Goal: Information Seeking & Learning: Learn about a topic

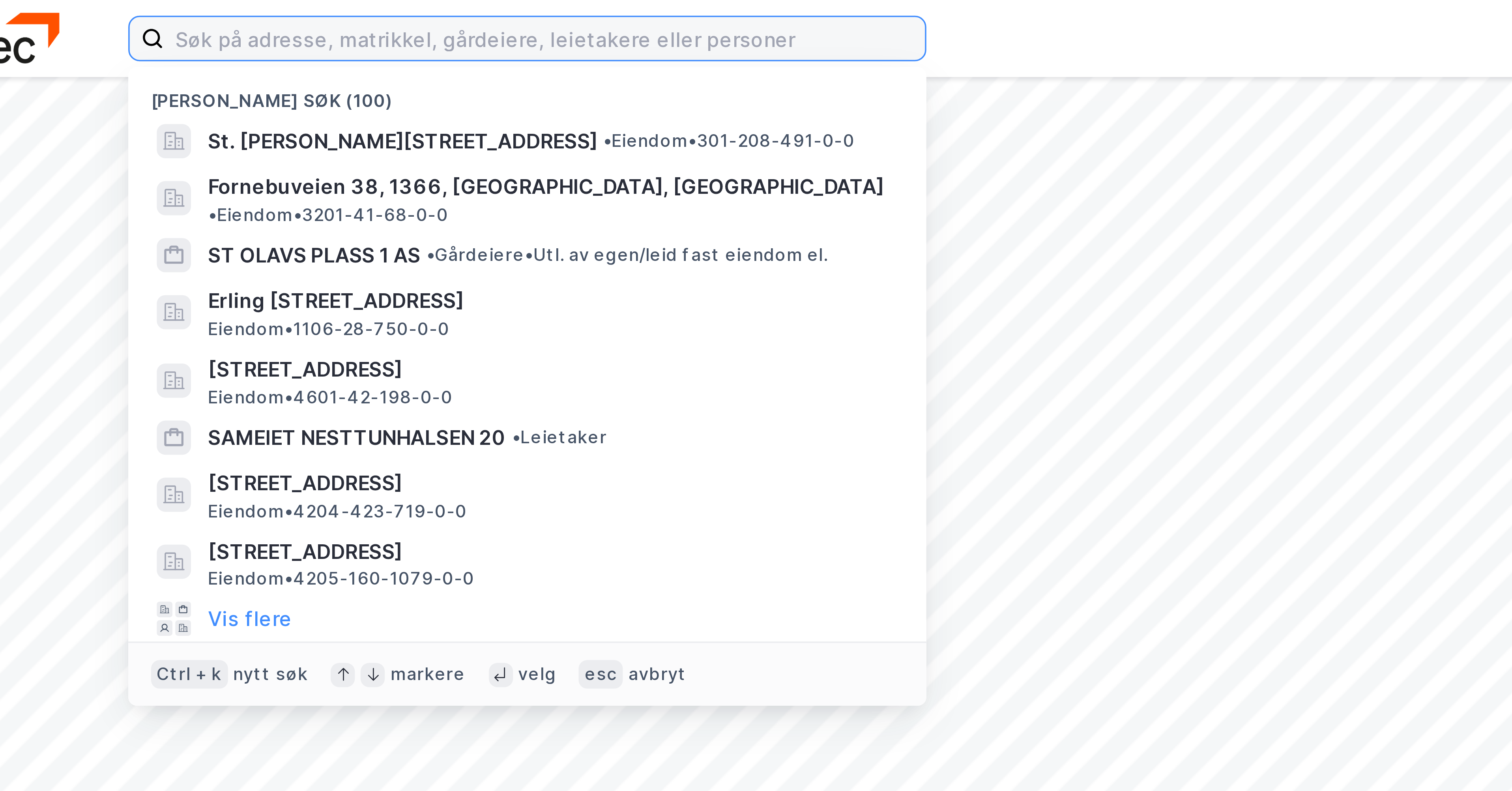
click at [104, 13] on input at bounding box center [194, 11] width 211 height 12
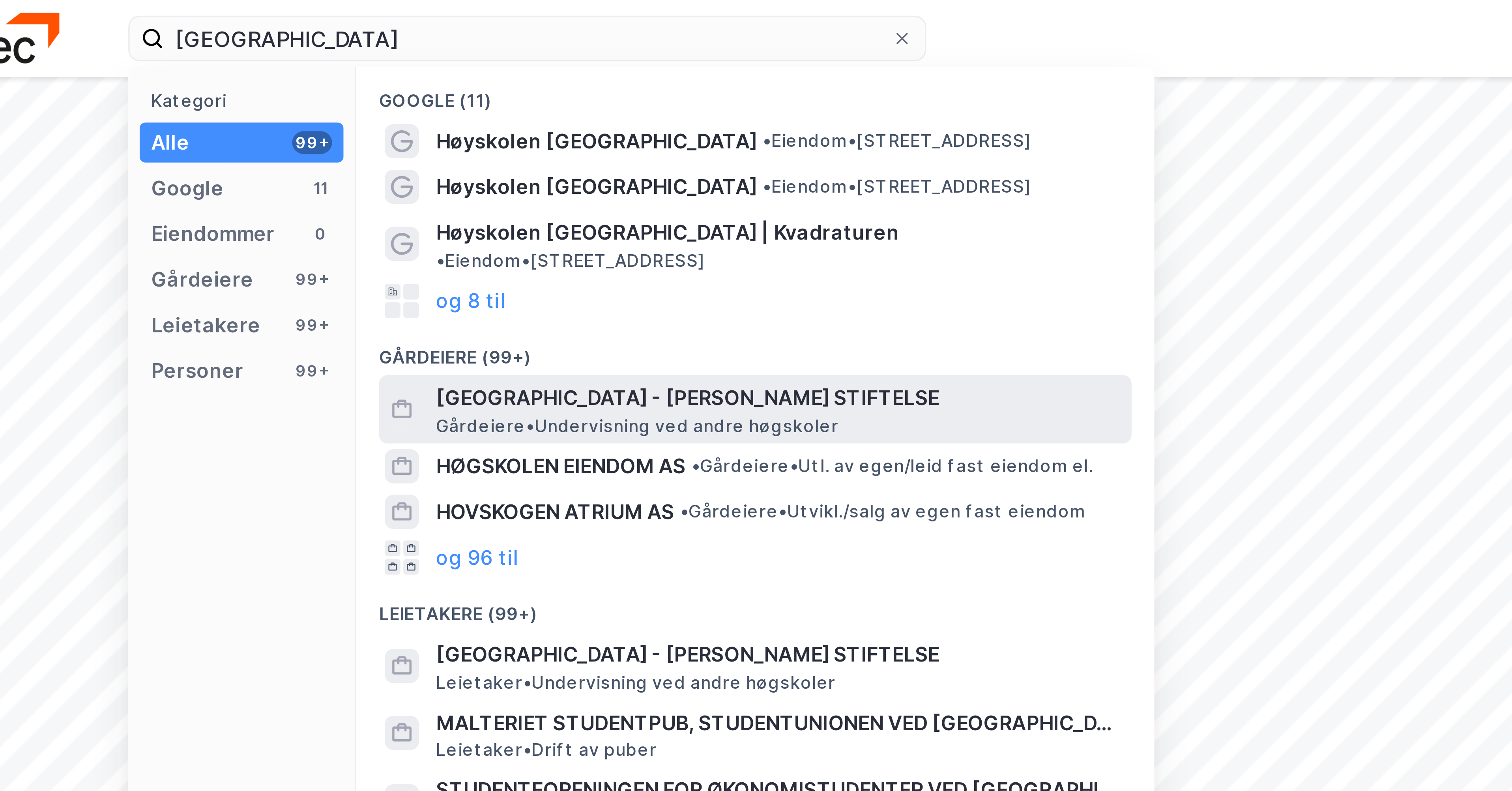
click at [187, 105] on span "[GEOGRAPHIC_DATA] - [PERSON_NAME] STIFTELSE" at bounding box center [259, 110] width 190 height 9
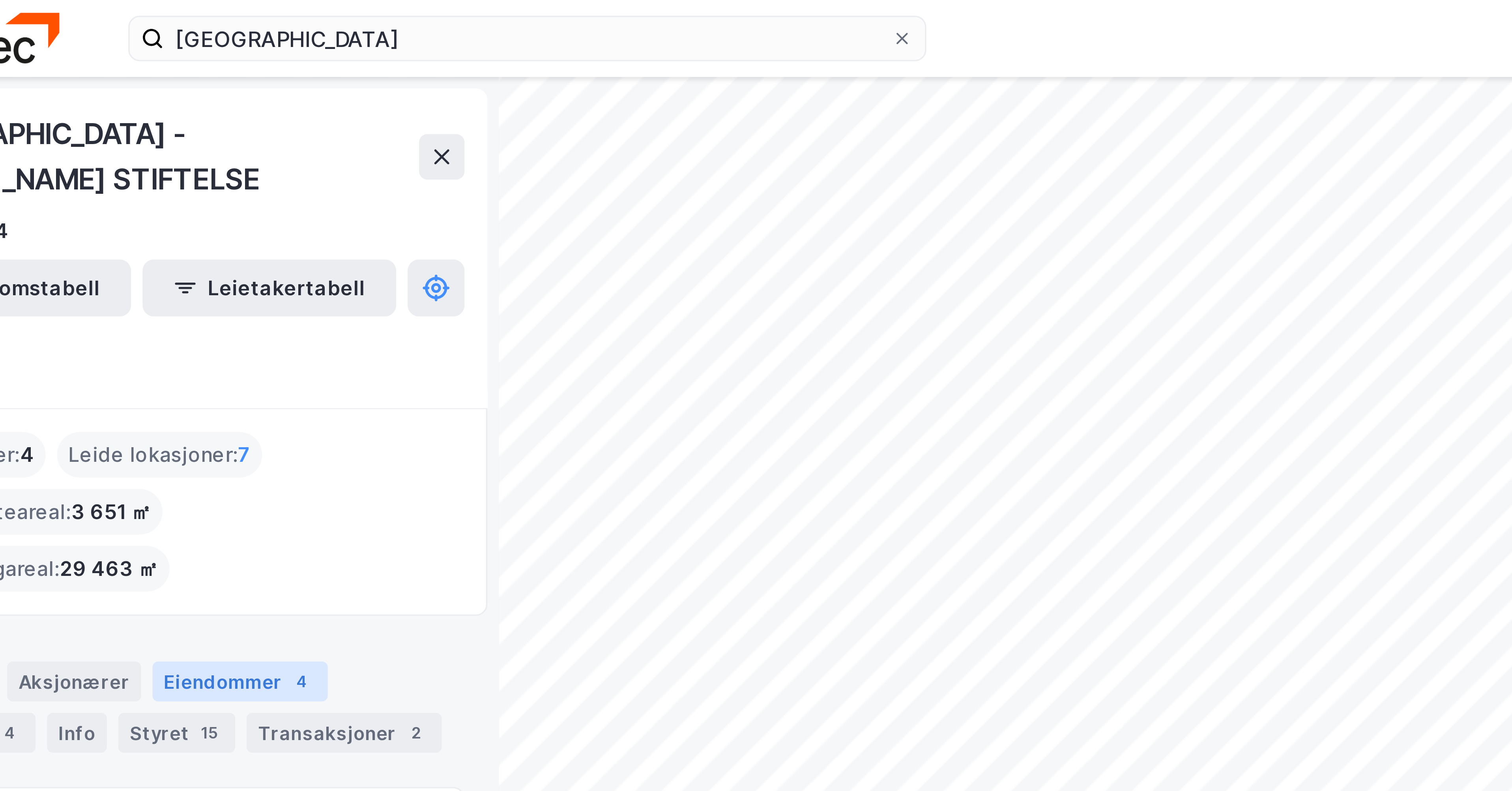
click at [109, 183] on div "Eiendommer 4" at bounding box center [110, 189] width 49 height 11
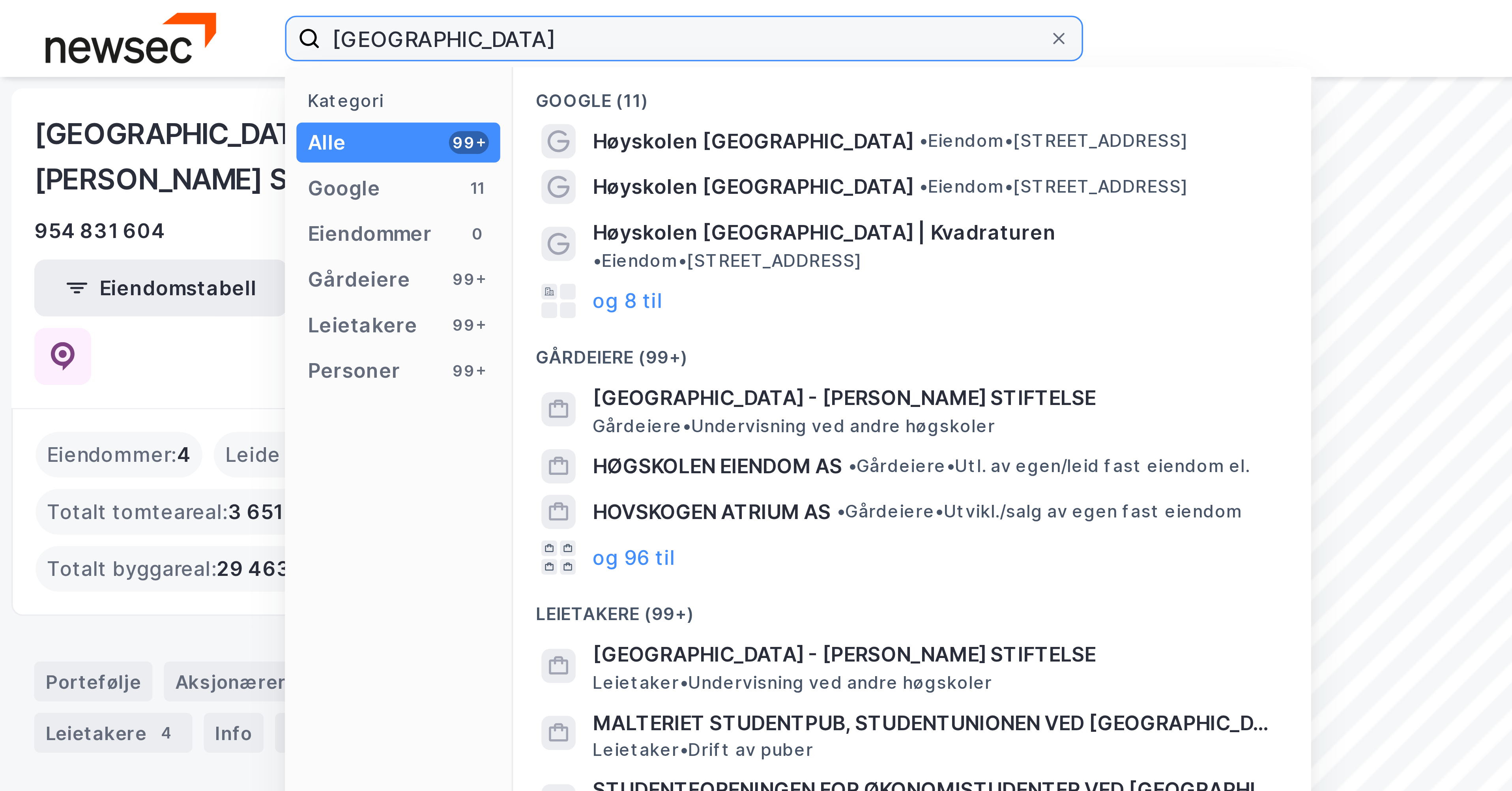
click at [156, 11] on input "[GEOGRAPHIC_DATA]" at bounding box center [189, 11] width 201 height 12
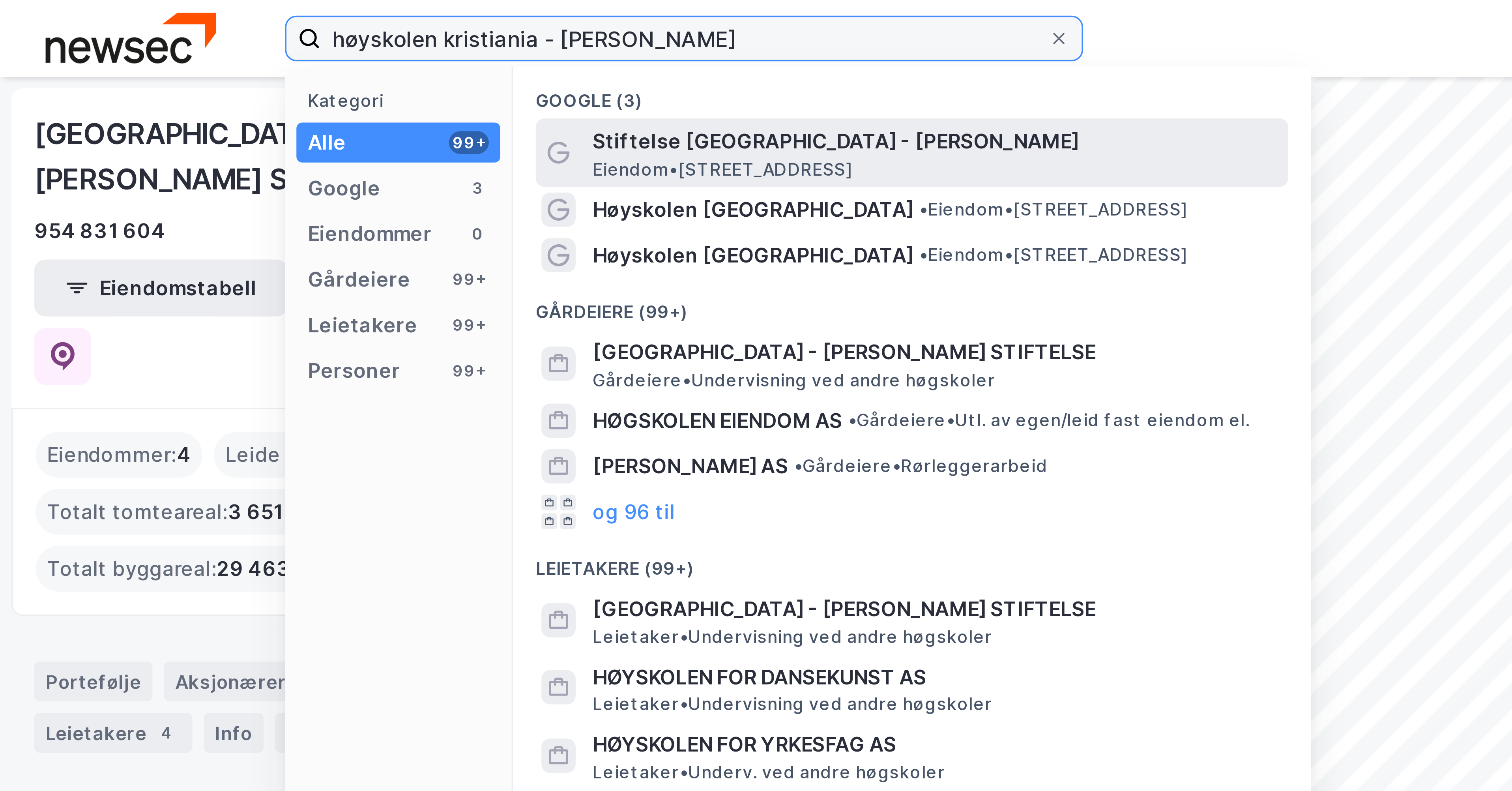
type input "høyskolen kristiania - [PERSON_NAME]"
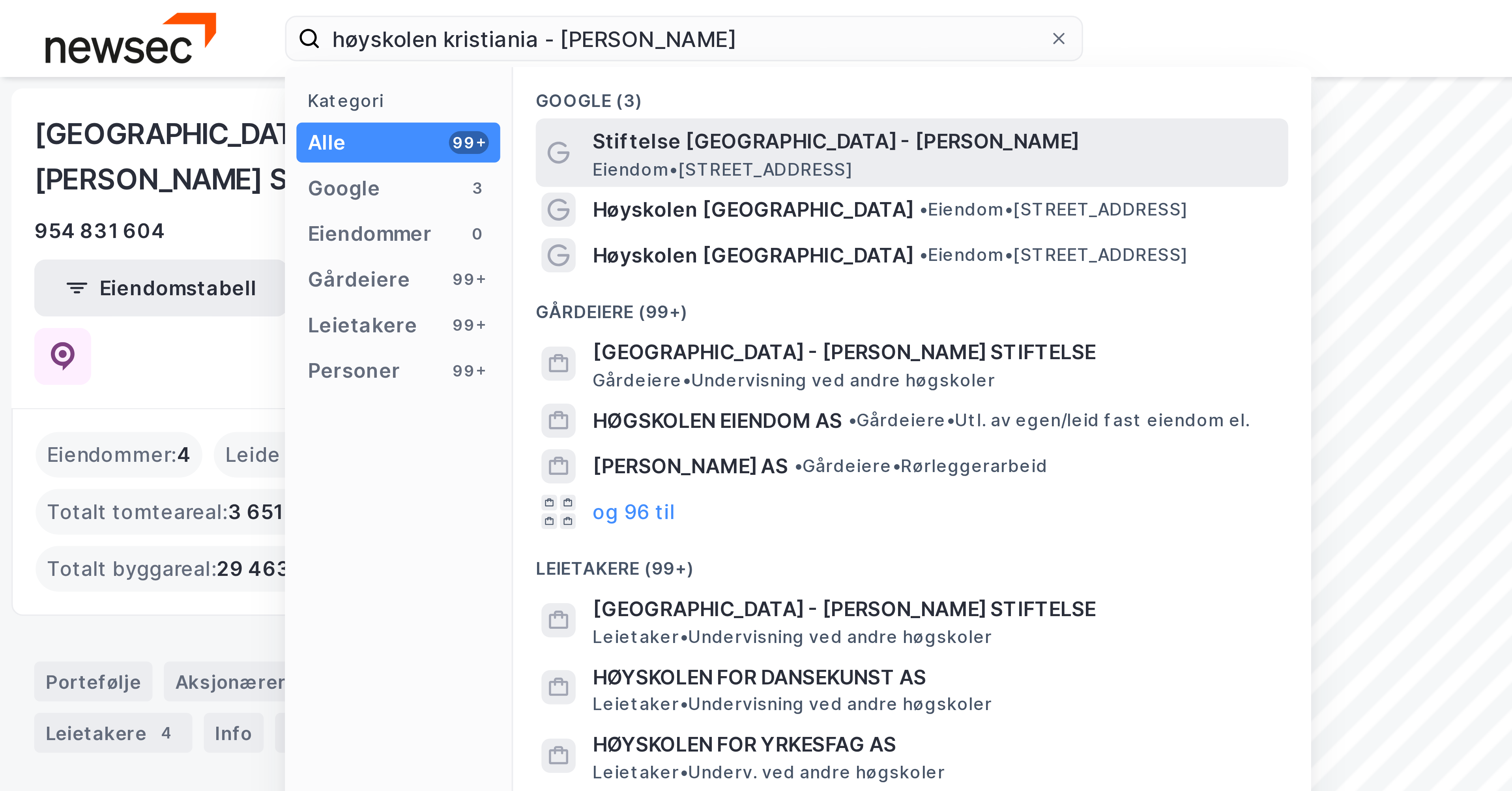
click at [234, 46] on span "Eiendom • [STREET_ADDRESS]" at bounding box center [200, 47] width 72 height 6
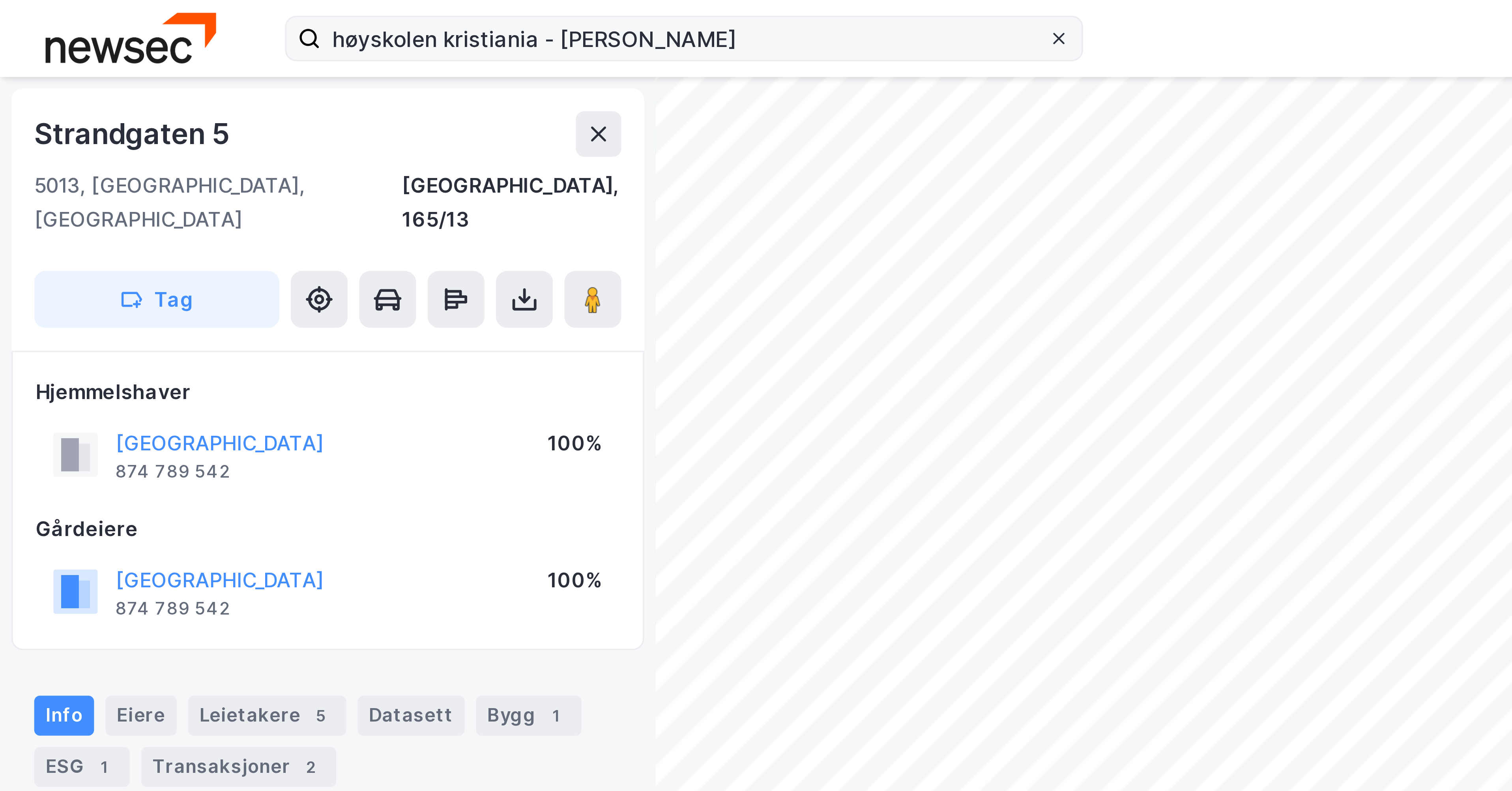
click at [293, 10] on icon at bounding box center [293, 10] width 3 height 3
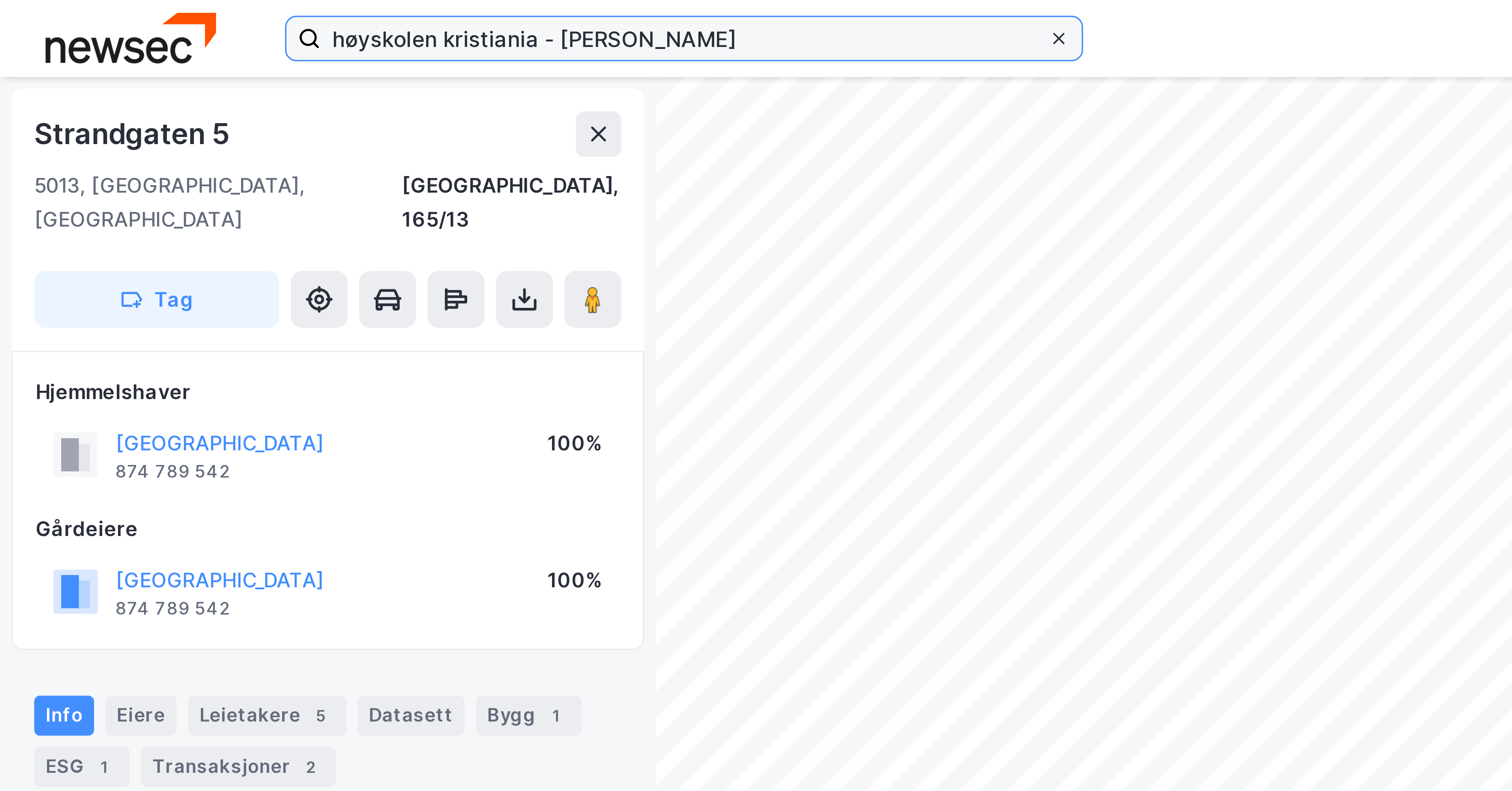
click at [290, 10] on input "høyskolen kristiania - [PERSON_NAME]" at bounding box center [189, 11] width 201 height 12
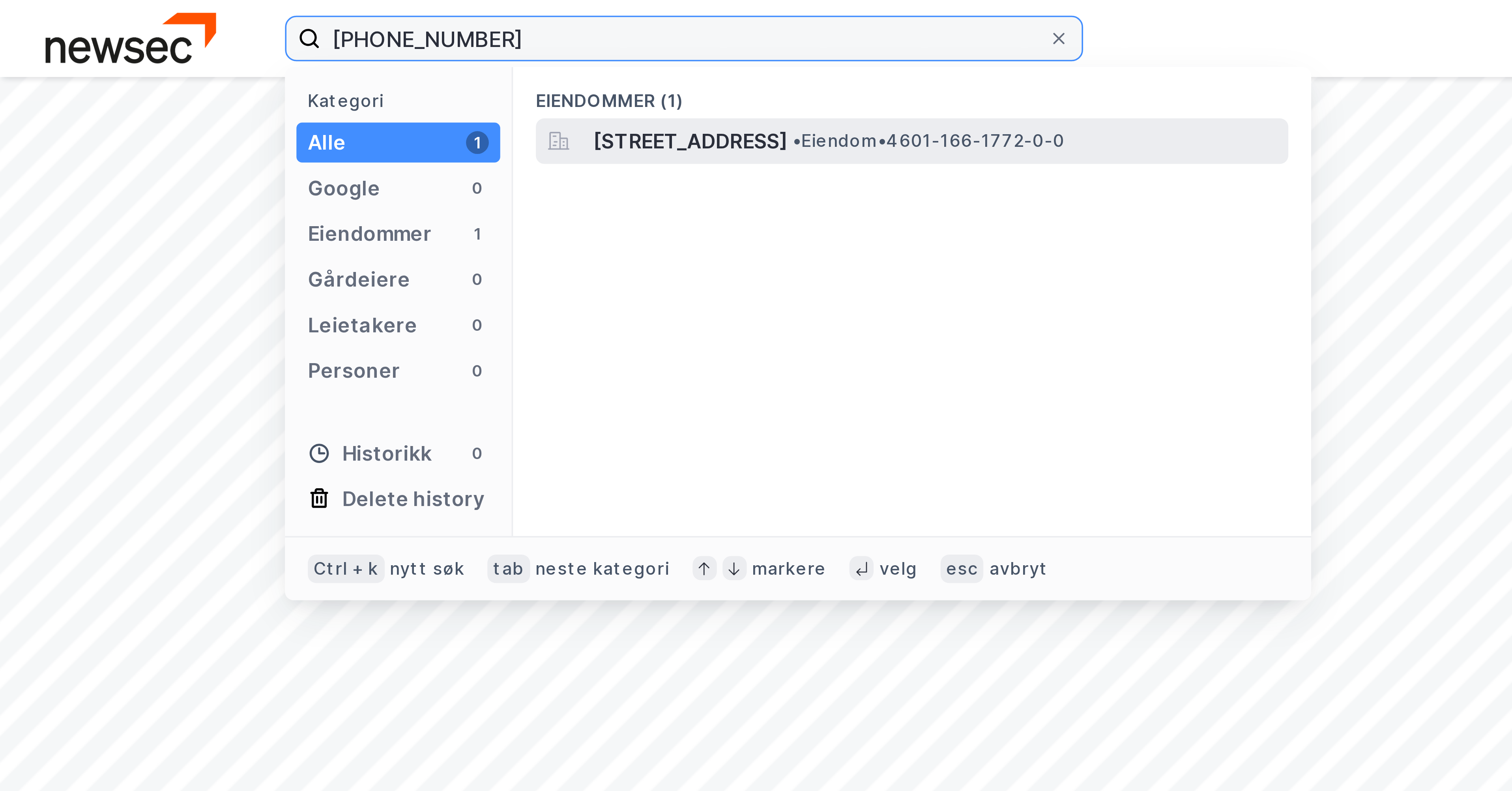
type input "[PHONE_NUMBER]"
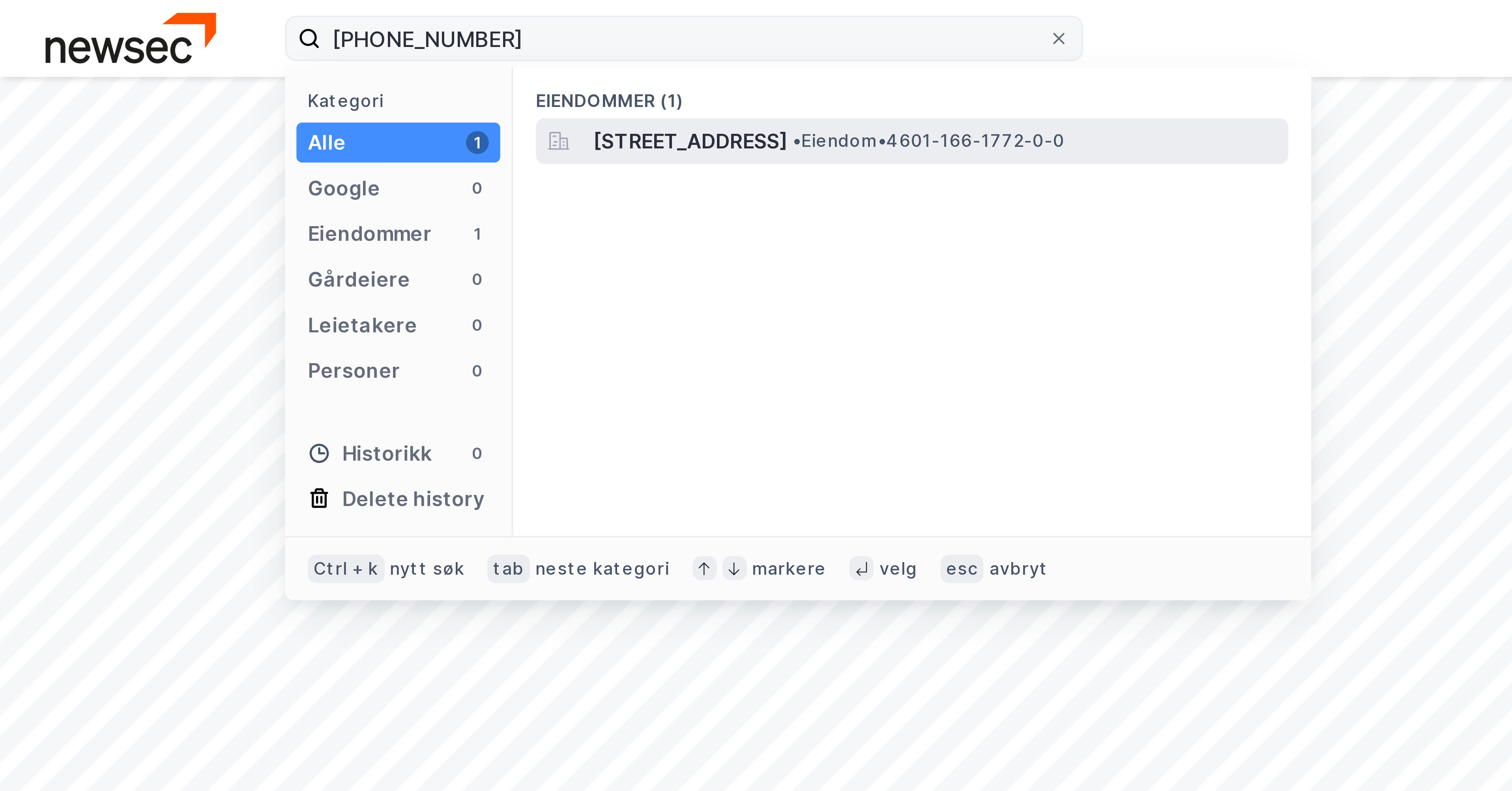
click at [295, 36] on span "• Eiendom • 4601-166-1772-0-0" at bounding box center [257, 39] width 75 height 6
